Goal: Task Accomplishment & Management: Manage account settings

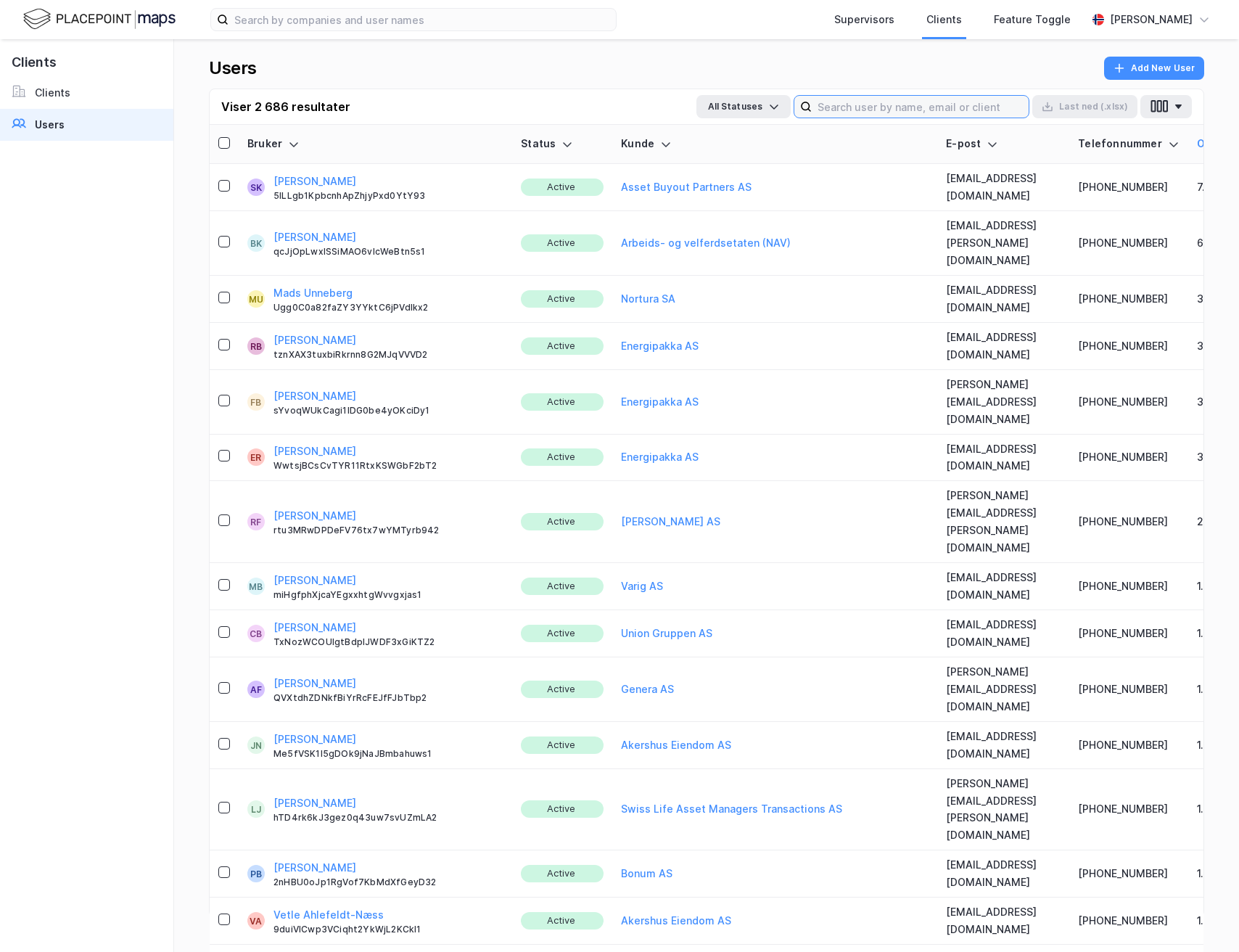
click at [857, 102] on input at bounding box center [920, 107] width 217 height 22
click at [857, 106] on input at bounding box center [920, 107] width 217 height 22
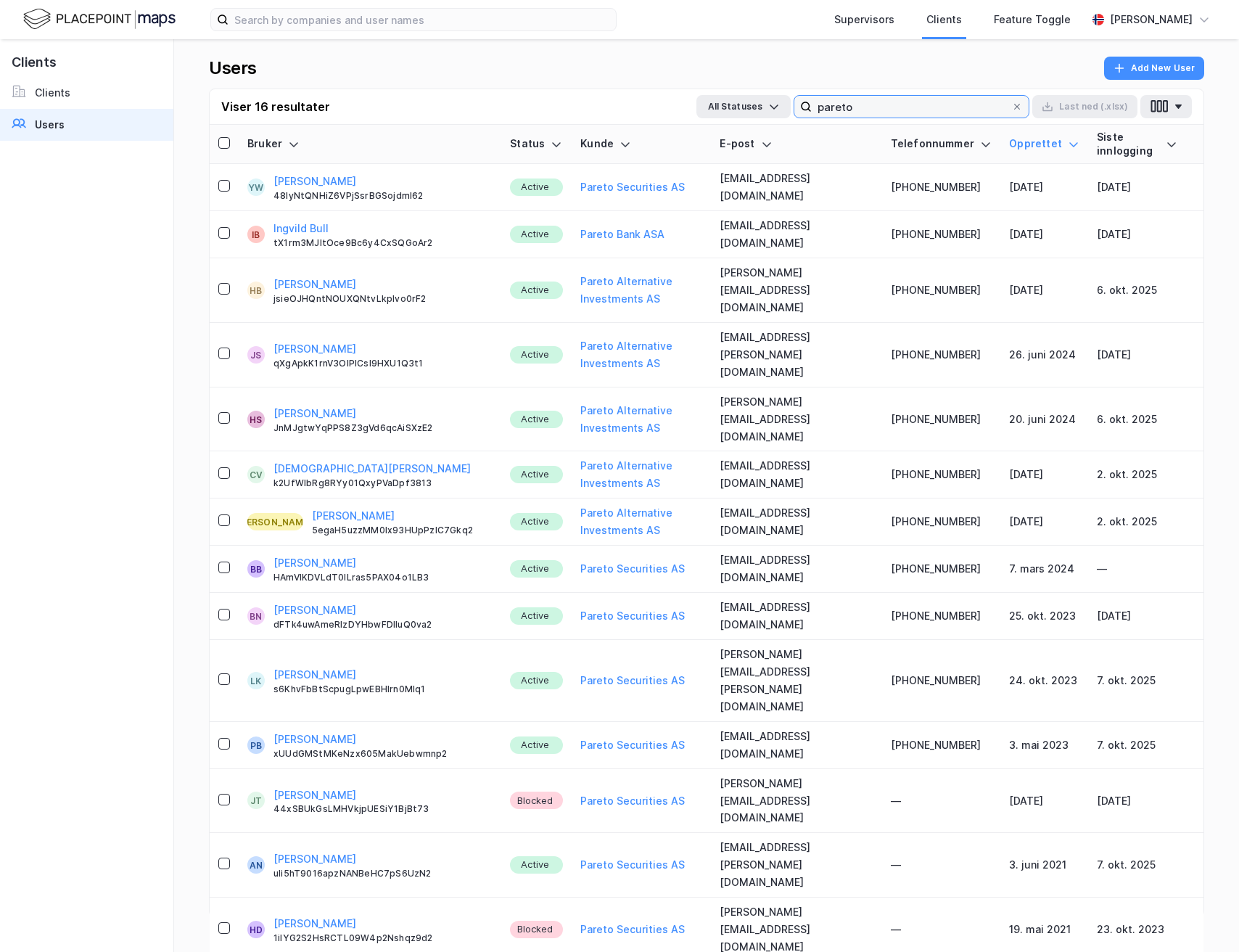
type input "pareto"
click at [1019, 105] on icon at bounding box center [1016, 106] width 6 height 6
click at [1011, 105] on input "pareto" at bounding box center [911, 107] width 200 height 22
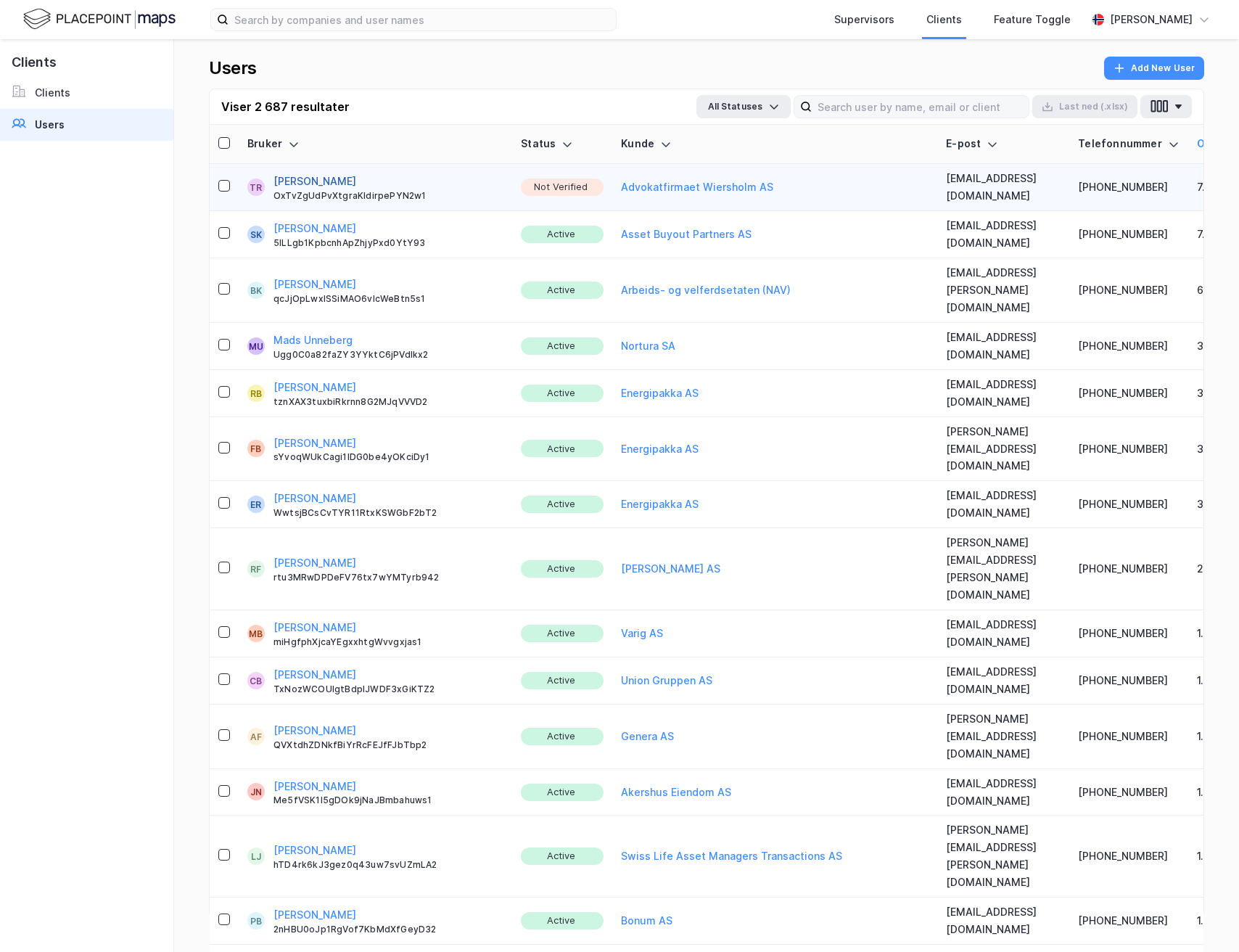
click at [329, 175] on button "[PERSON_NAME]" at bounding box center [315, 181] width 83 height 18
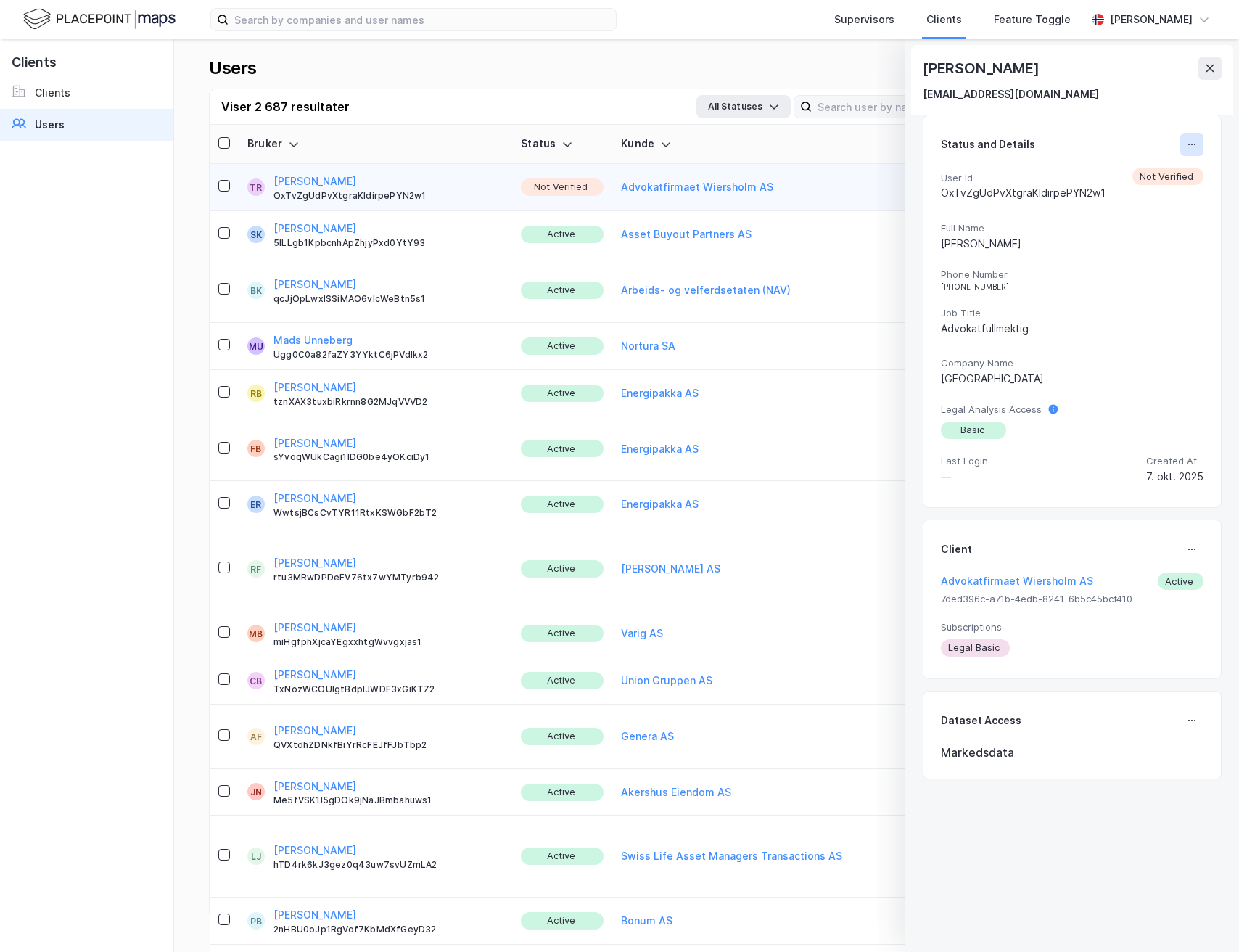
click at [1186, 146] on icon at bounding box center [1192, 145] width 12 height 12
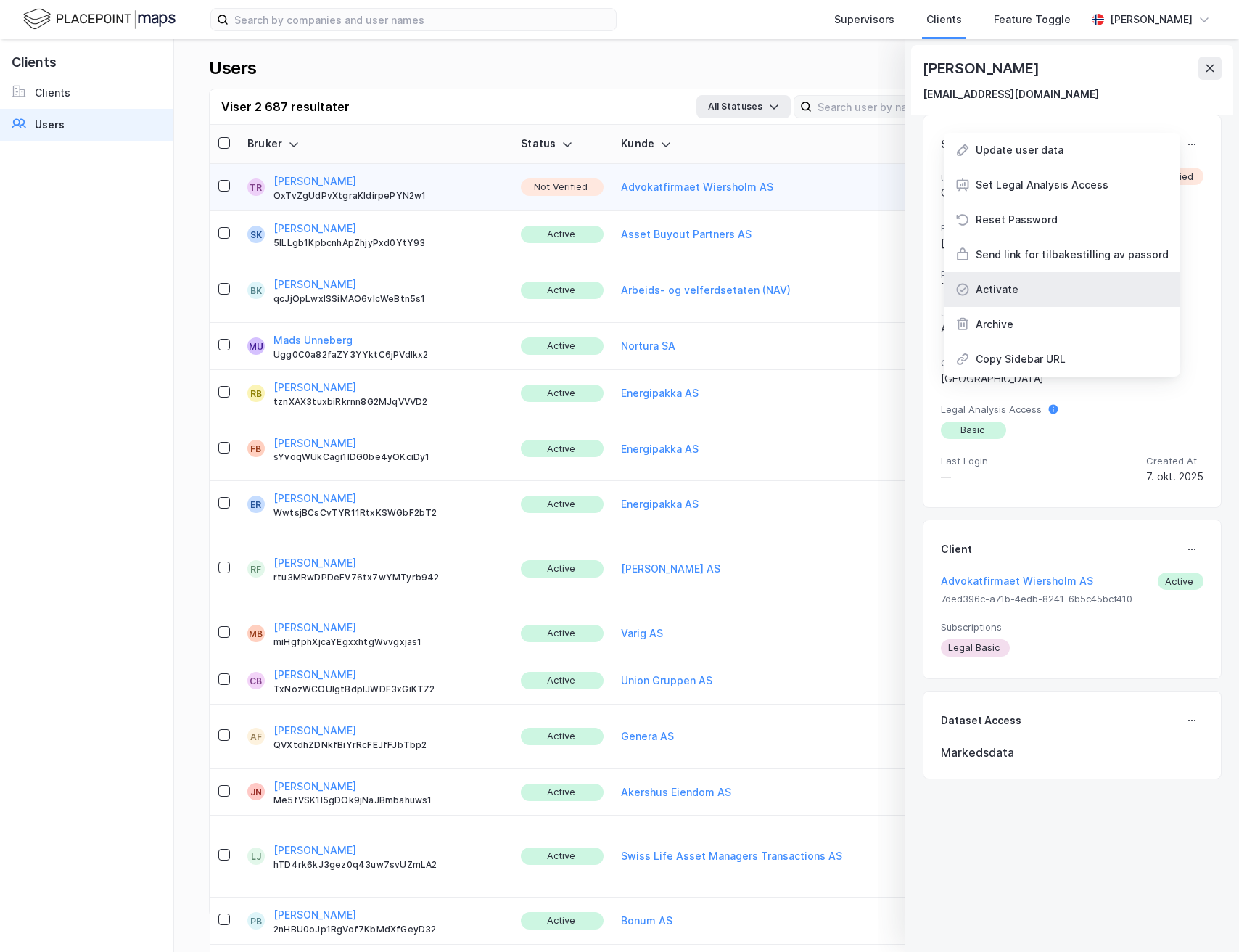
click at [1059, 280] on div "Activate" at bounding box center [1061, 289] width 236 height 35
